Goal: Check status: Verify the current state of an ongoing process or item

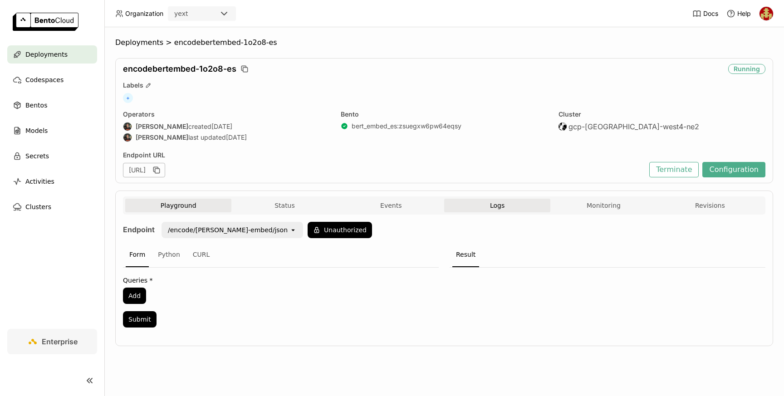
click at [502, 207] on button "Logs" at bounding box center [497, 206] width 106 height 14
click at [301, 204] on button "Status" at bounding box center [285, 206] width 106 height 14
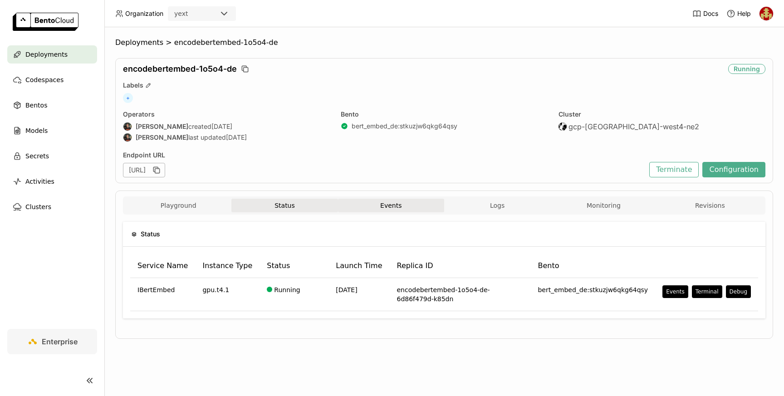
click at [411, 208] on button "Events" at bounding box center [391, 206] width 106 height 14
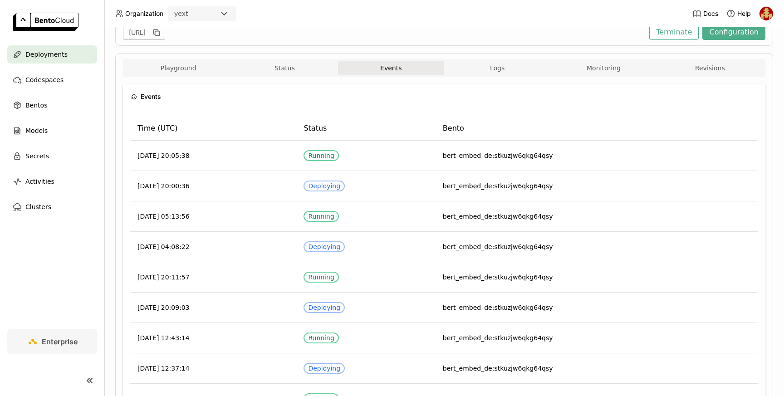
scroll to position [134, 0]
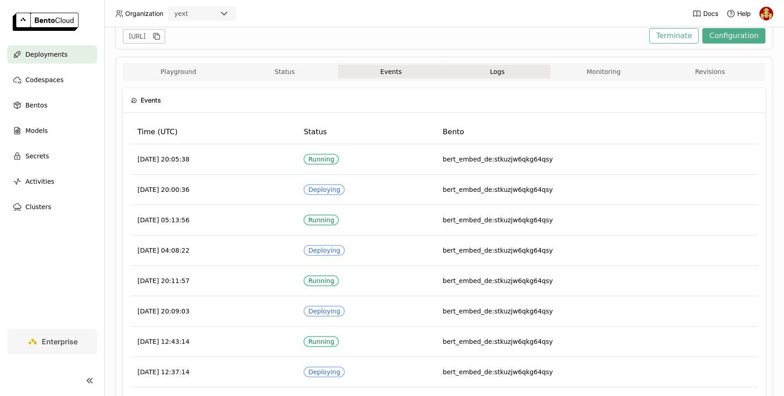
click at [500, 74] on button "Logs" at bounding box center [497, 72] width 106 height 14
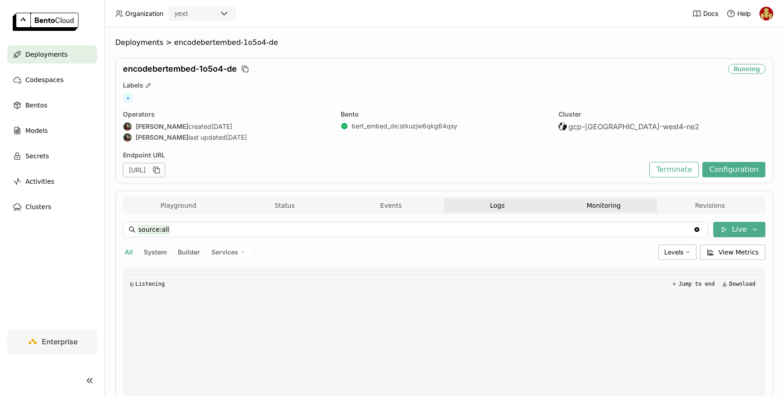
click at [610, 207] on button "Monitoring" at bounding box center [604, 206] width 106 height 14
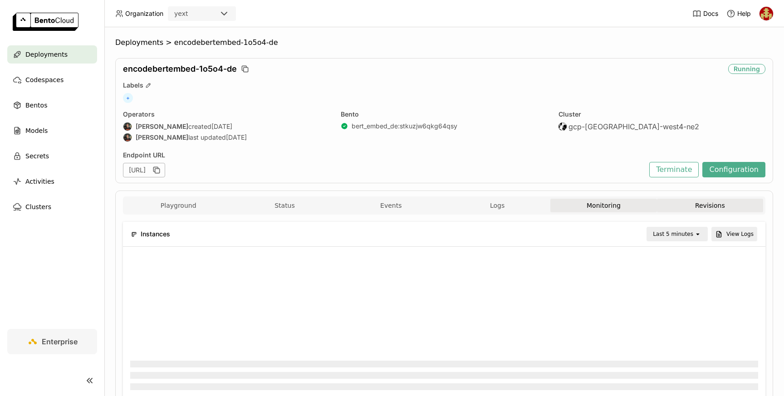
click at [691, 205] on button "Revisions" at bounding box center [710, 206] width 106 height 14
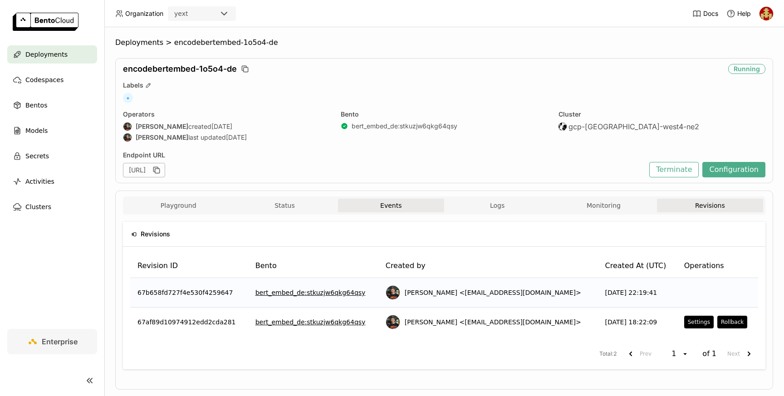
click at [395, 206] on button "Events" at bounding box center [391, 206] width 106 height 14
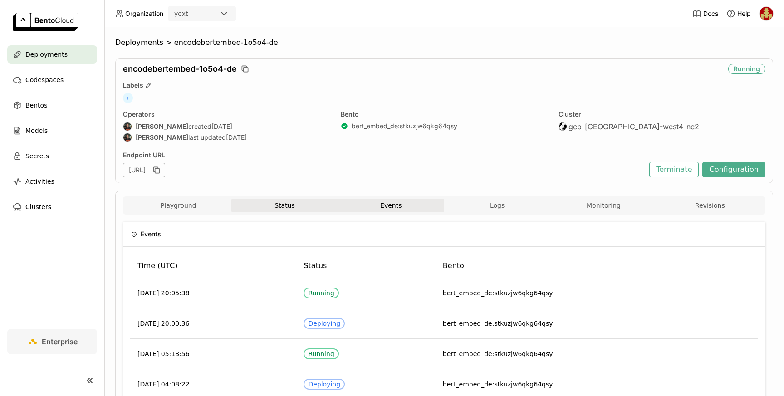
click at [267, 207] on button "Status" at bounding box center [285, 206] width 106 height 14
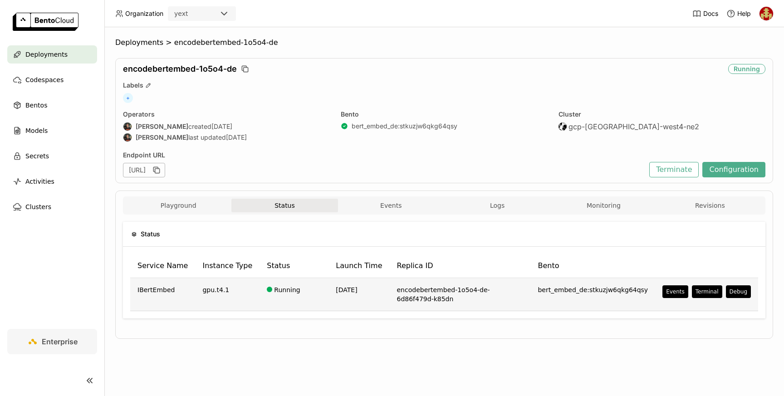
click at [301, 290] on td "Running" at bounding box center [294, 294] width 69 height 33
click at [670, 292] on div "Events" at bounding box center [675, 291] width 19 height 7
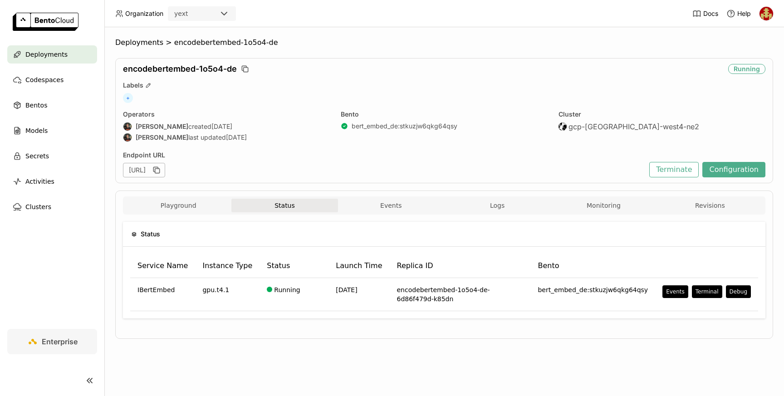
click at [533, 11] on div "Events" at bounding box center [392, 198] width 784 height 396
